Goal: Complete application form

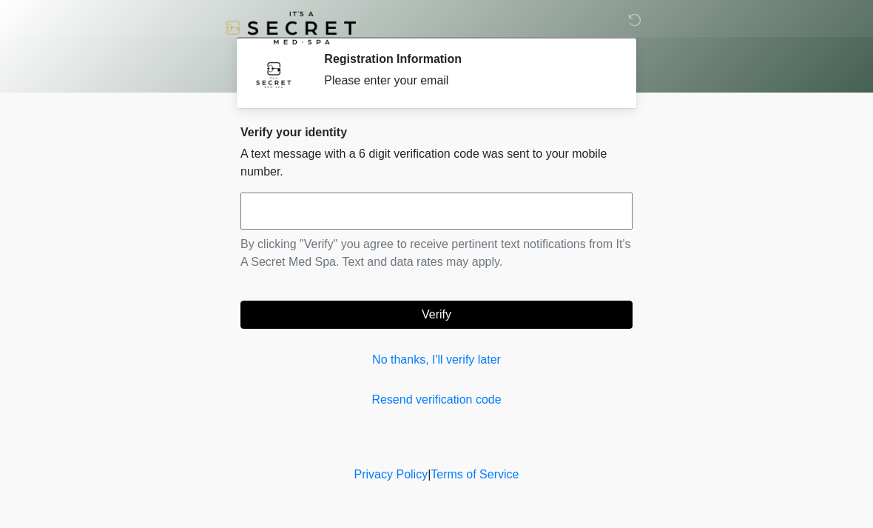
click at [292, 212] on input "text" at bounding box center [437, 210] width 392 height 37
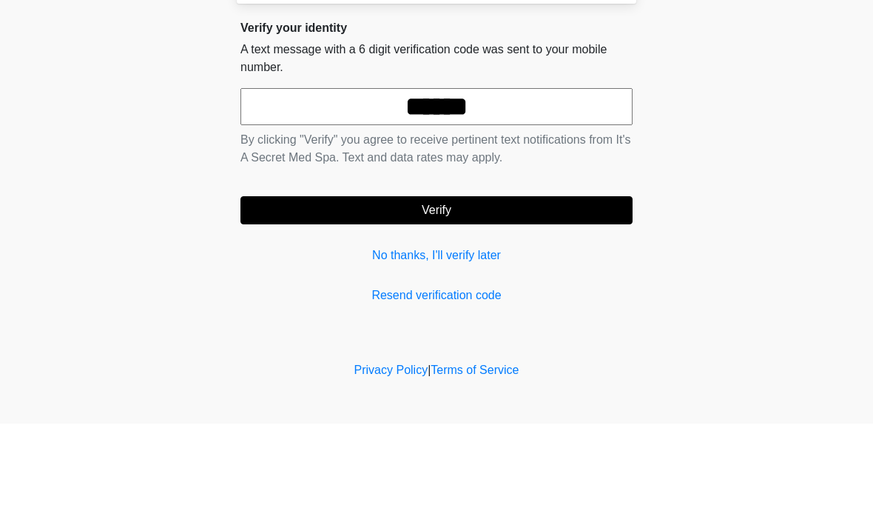
type input "******"
click at [788, 170] on body "‎ ‎ Registration Information Please enter your email Please connect to Wi-Fi no…" at bounding box center [436, 264] width 873 height 528
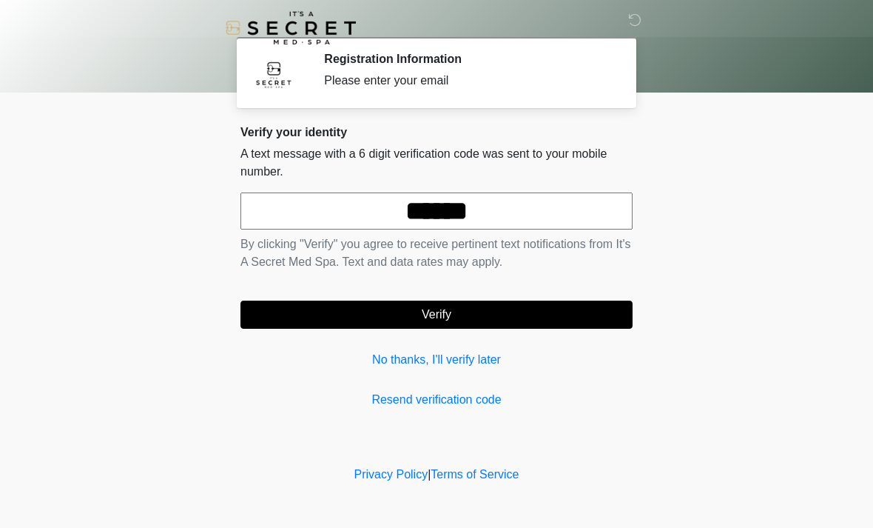
click at [512, 311] on button "Verify" at bounding box center [437, 315] width 392 height 28
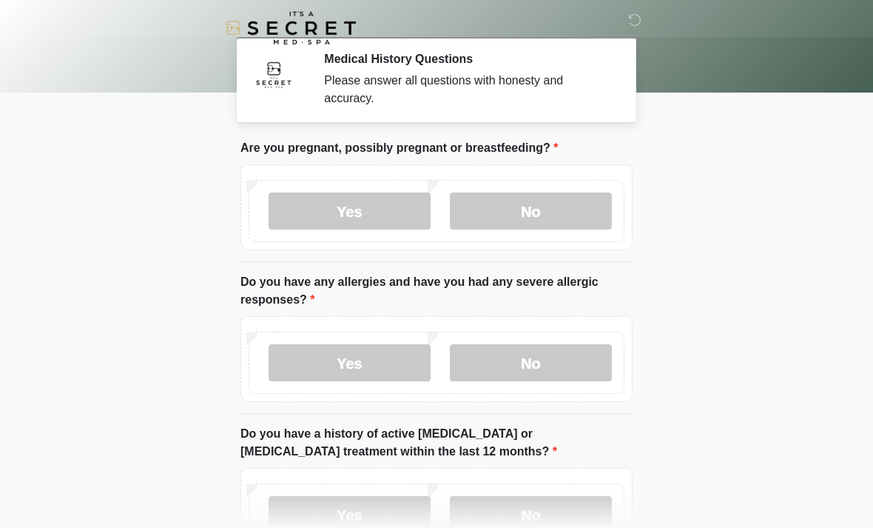
click at [562, 196] on label "No" at bounding box center [531, 210] width 162 height 37
click at [577, 358] on label "No" at bounding box center [531, 362] width 162 height 37
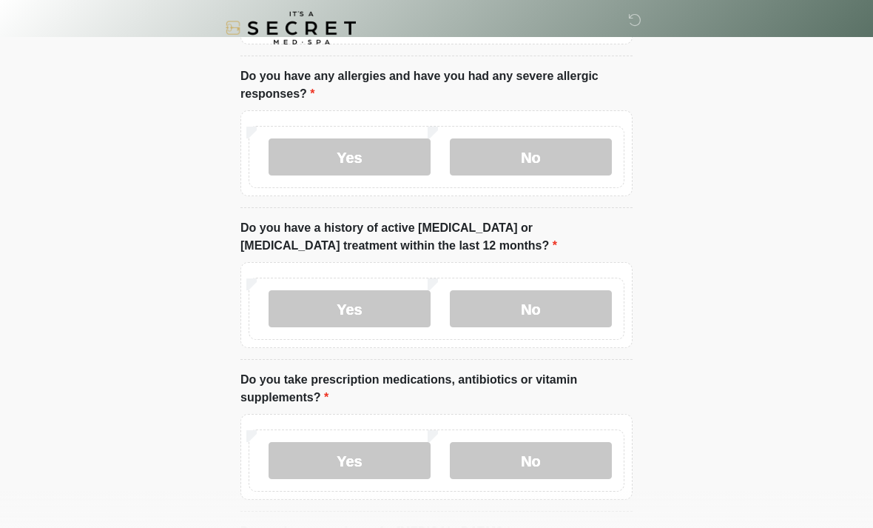
click at [560, 321] on label "No" at bounding box center [531, 308] width 162 height 37
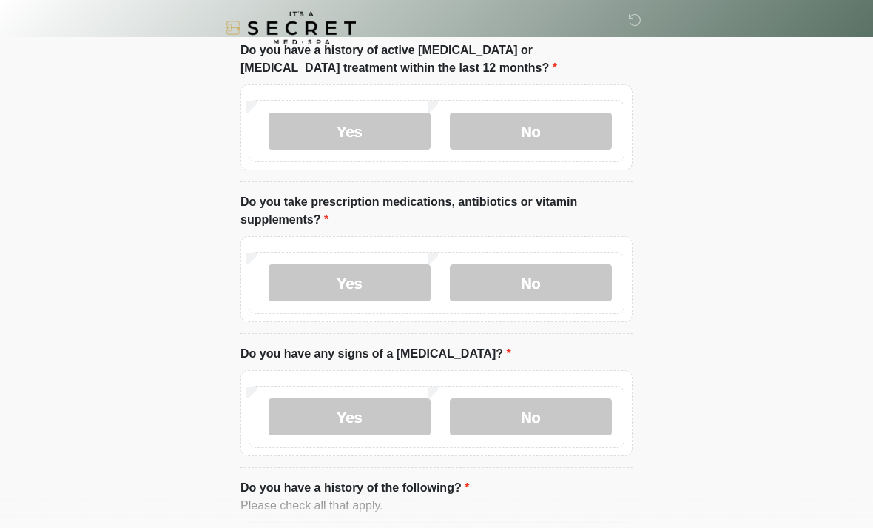
click at [578, 281] on label "No" at bounding box center [531, 282] width 162 height 37
click at [550, 429] on label "No" at bounding box center [531, 416] width 162 height 37
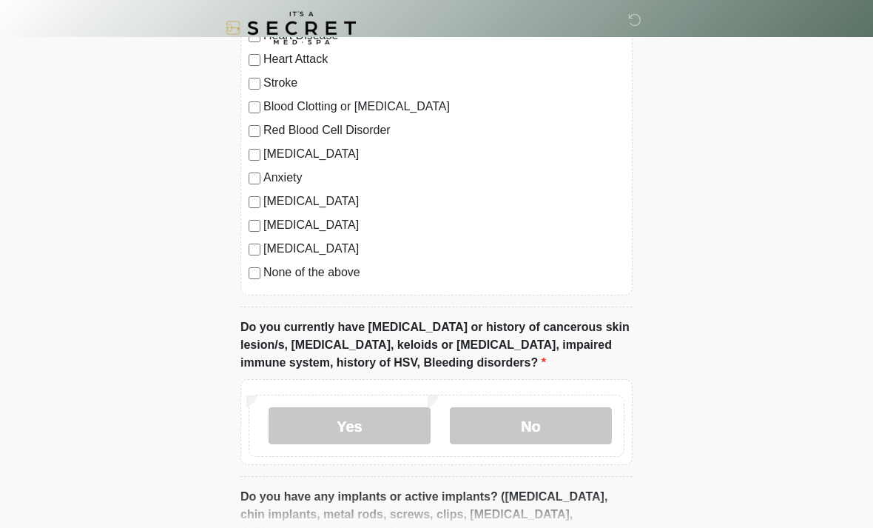
scroll to position [910, 0]
click at [559, 440] on label "No" at bounding box center [531, 426] width 162 height 37
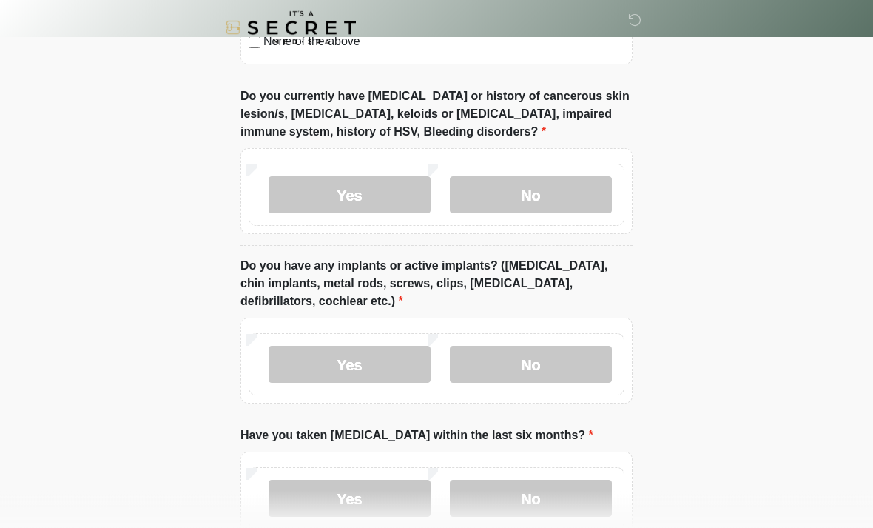
click at [571, 379] on label "No" at bounding box center [531, 364] width 162 height 37
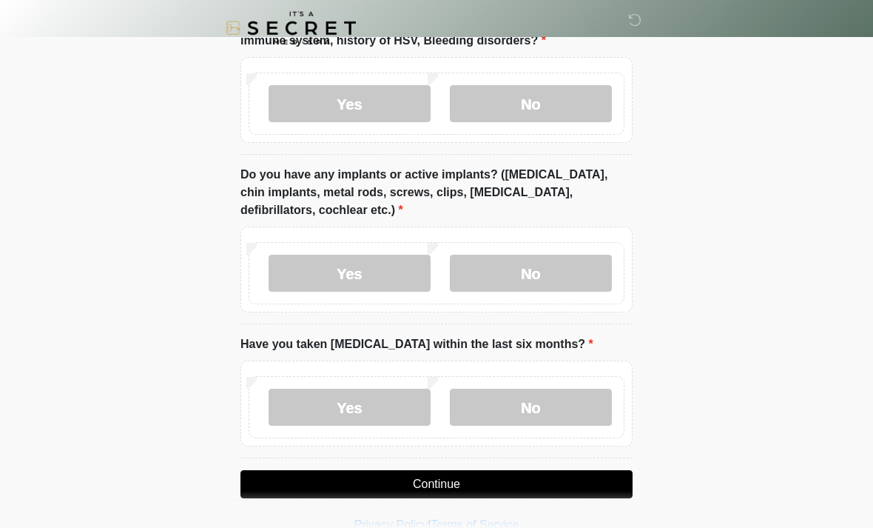
click at [580, 405] on label "No" at bounding box center [531, 407] width 162 height 37
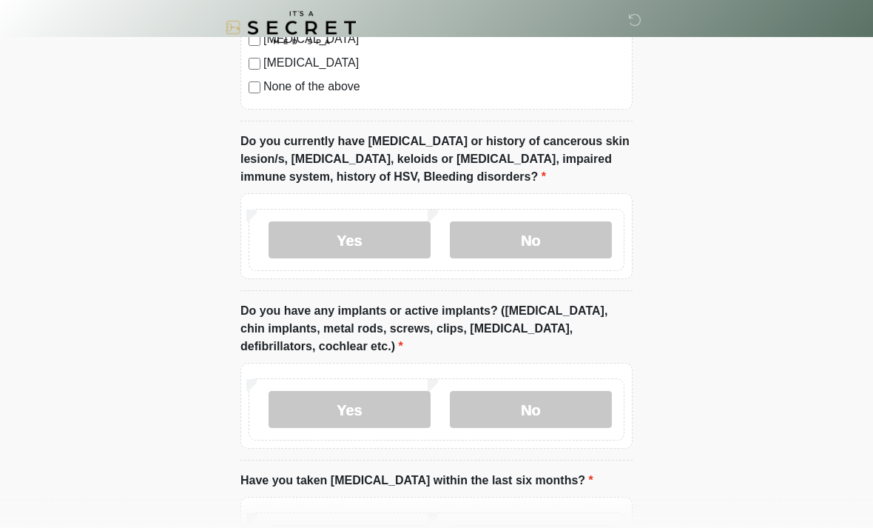
scroll to position [1066, 0]
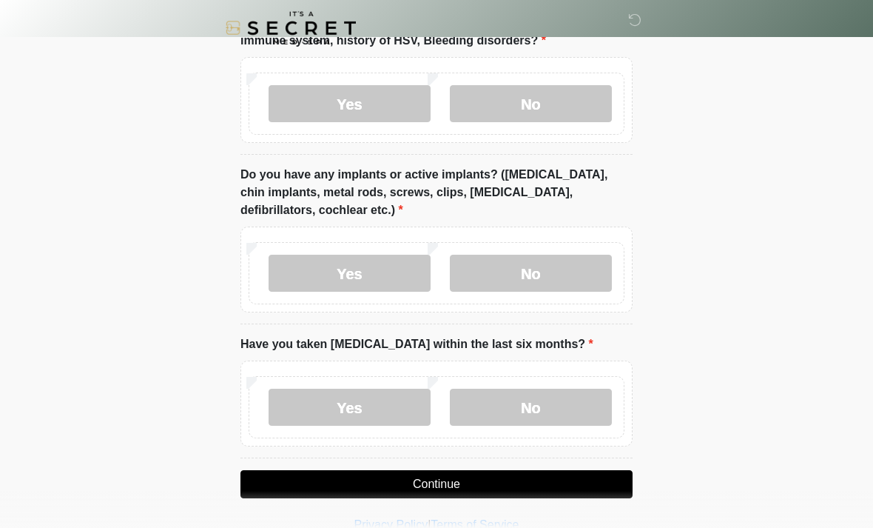
click at [550, 483] on button "Continue" at bounding box center [437, 484] width 392 height 28
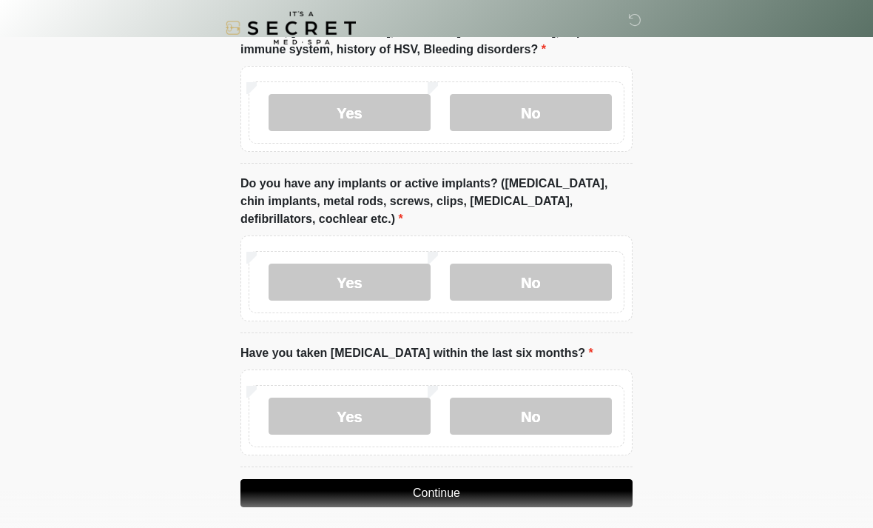
scroll to position [1233, 0]
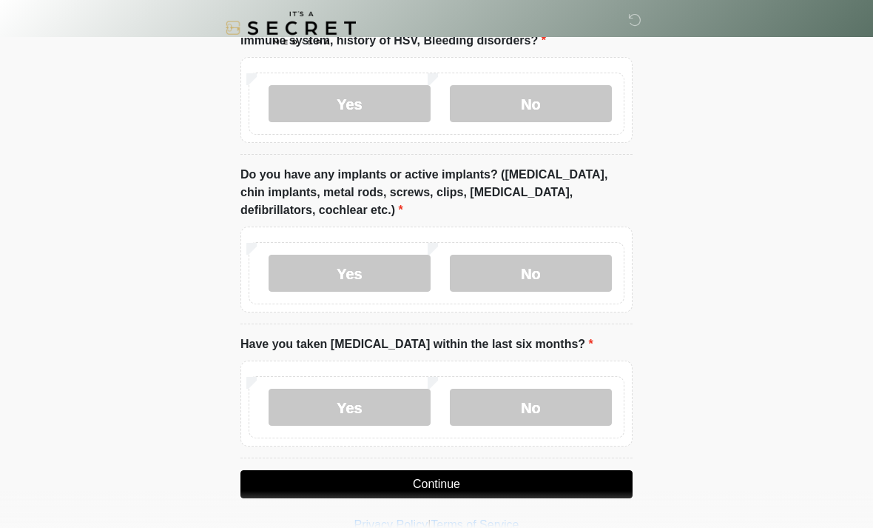
click at [516, 489] on button "Continue" at bounding box center [437, 484] width 392 height 28
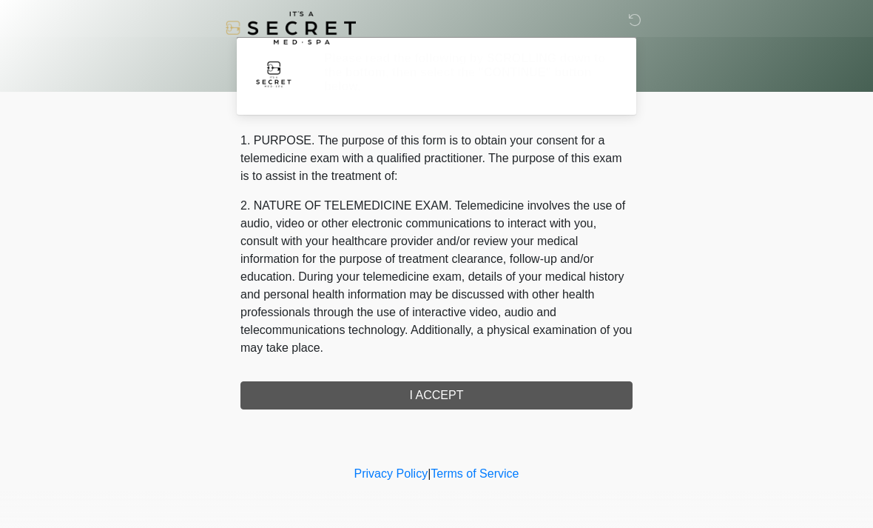
scroll to position [0, 0]
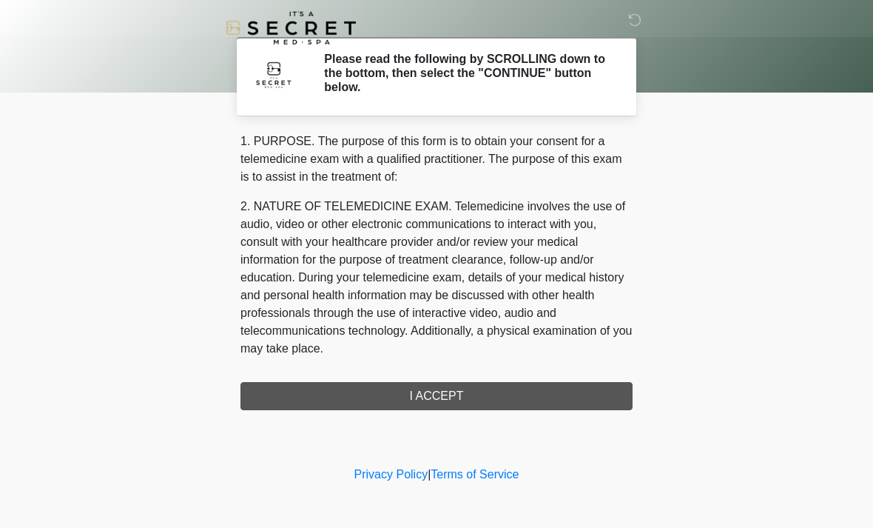
click at [577, 389] on div "1. PURPOSE. The purpose of this form is to obtain your consent for a telemedici…" at bounding box center [437, 272] width 392 height 278
click at [476, 392] on div "1. PURPOSE. The purpose of this form is to obtain your consent for a telemedici…" at bounding box center [437, 272] width 392 height 278
click at [420, 402] on div "1. PURPOSE. The purpose of this form is to obtain your consent for a telemedici…" at bounding box center [437, 272] width 392 height 278
click at [438, 394] on div "1. PURPOSE. The purpose of this form is to obtain your consent for a telemedici…" at bounding box center [437, 272] width 392 height 278
click at [420, 398] on div "1. PURPOSE. The purpose of this form is to obtain your consent for a telemedici…" at bounding box center [437, 272] width 392 height 278
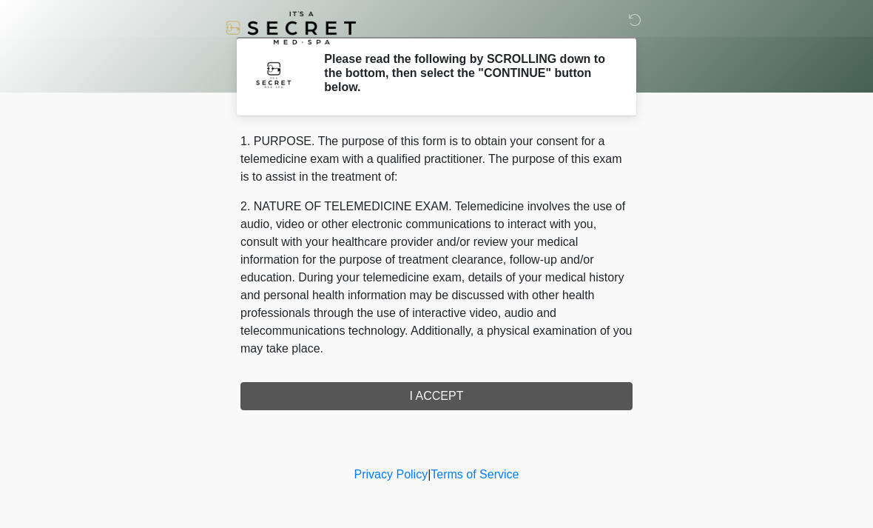
click at [412, 401] on div "1. PURPOSE. The purpose of this form is to obtain your consent for a telemedici…" at bounding box center [437, 272] width 392 height 278
click at [412, 400] on div "1. PURPOSE. The purpose of this form is to obtain your consent for a telemedici…" at bounding box center [437, 272] width 392 height 278
click at [420, 392] on div "1. PURPOSE. The purpose of this form is to obtain your consent for a telemedici…" at bounding box center [437, 272] width 392 height 278
click at [634, 16] on icon at bounding box center [634, 19] width 13 height 13
